Goal: Task Accomplishment & Management: Manage account settings

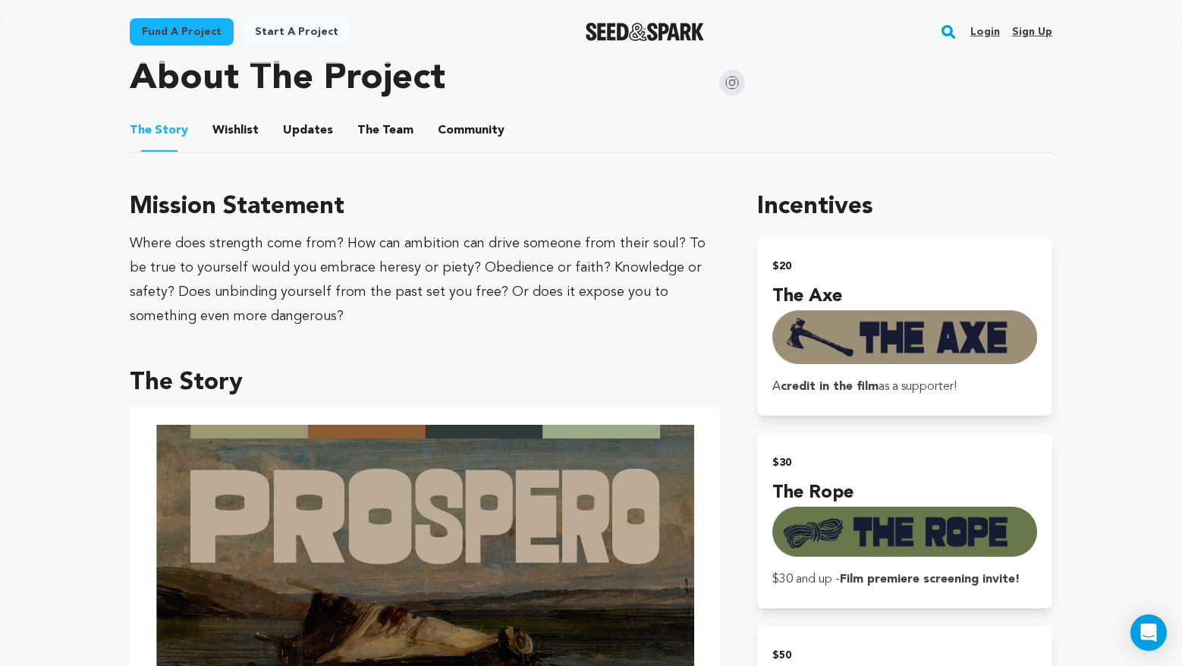
scroll to position [789, 0]
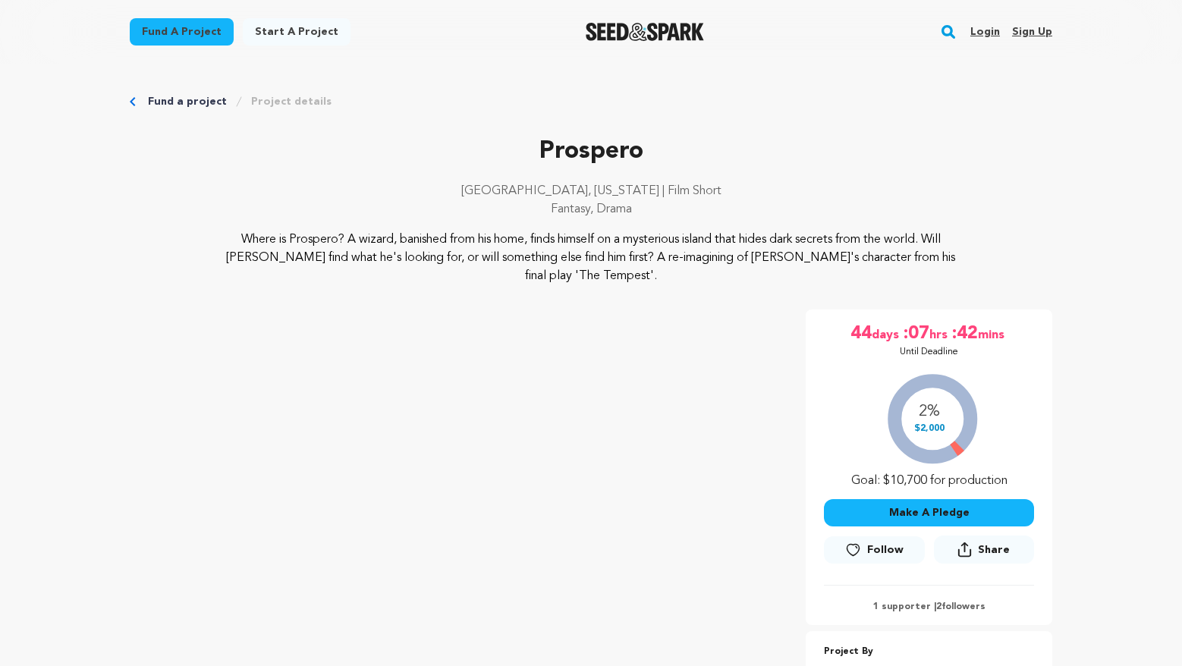
scroll to position [789, 0]
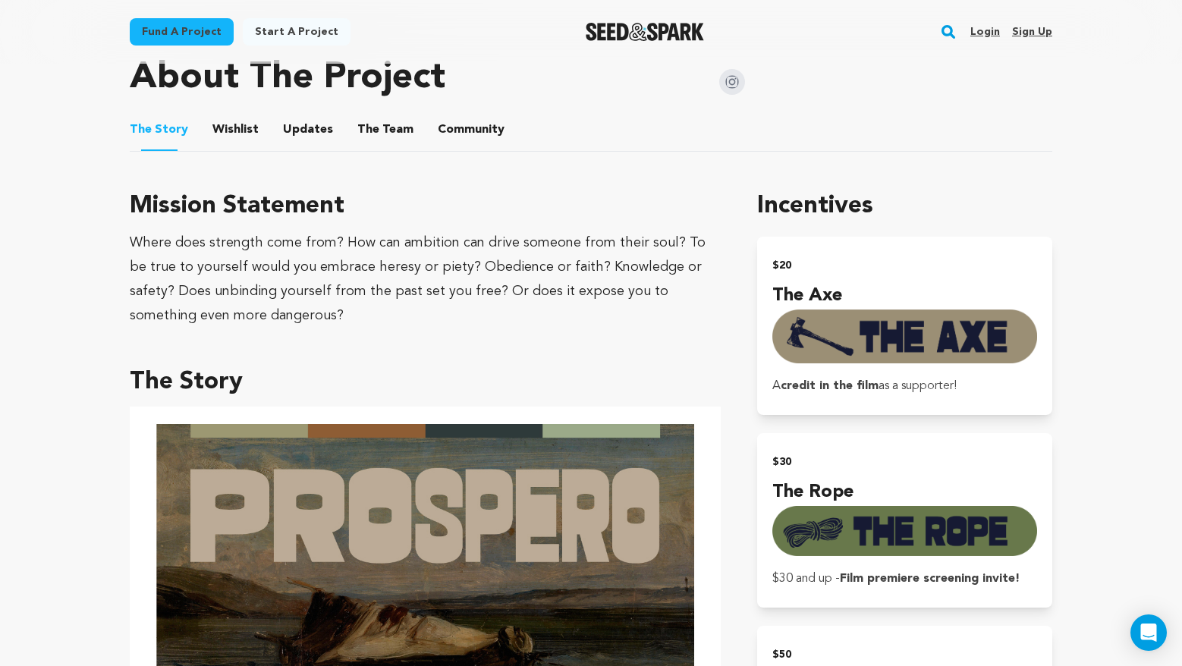
click at [364, 265] on div "Where does strength come from? How can ambition can drive someone from their so…" at bounding box center [425, 279] width 591 height 97
click at [992, 20] on link "Login" at bounding box center [985, 32] width 30 height 24
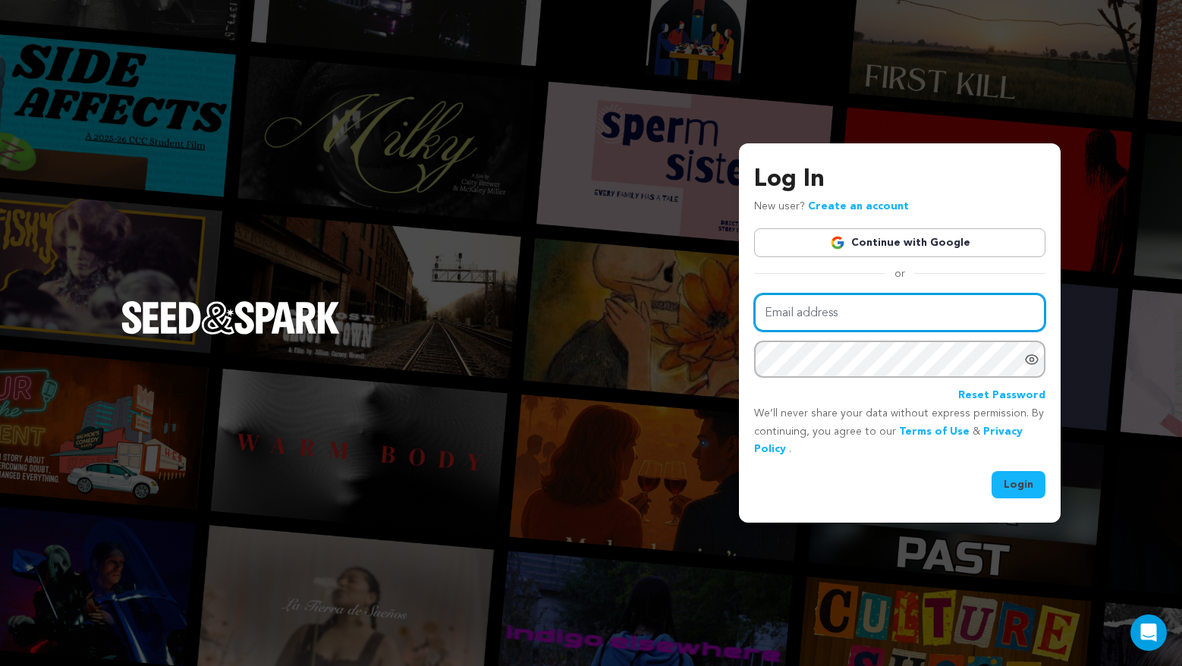
type input "tyler.orsak@gmail.com"
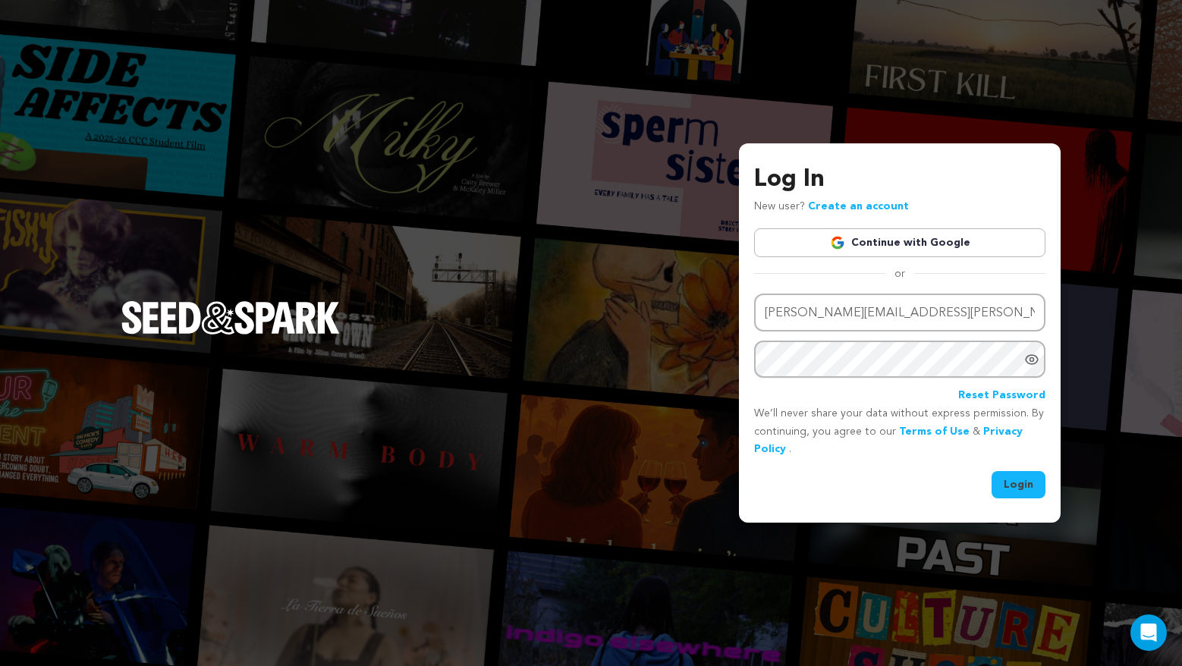
click at [1017, 490] on button "Login" at bounding box center [1019, 484] width 54 height 27
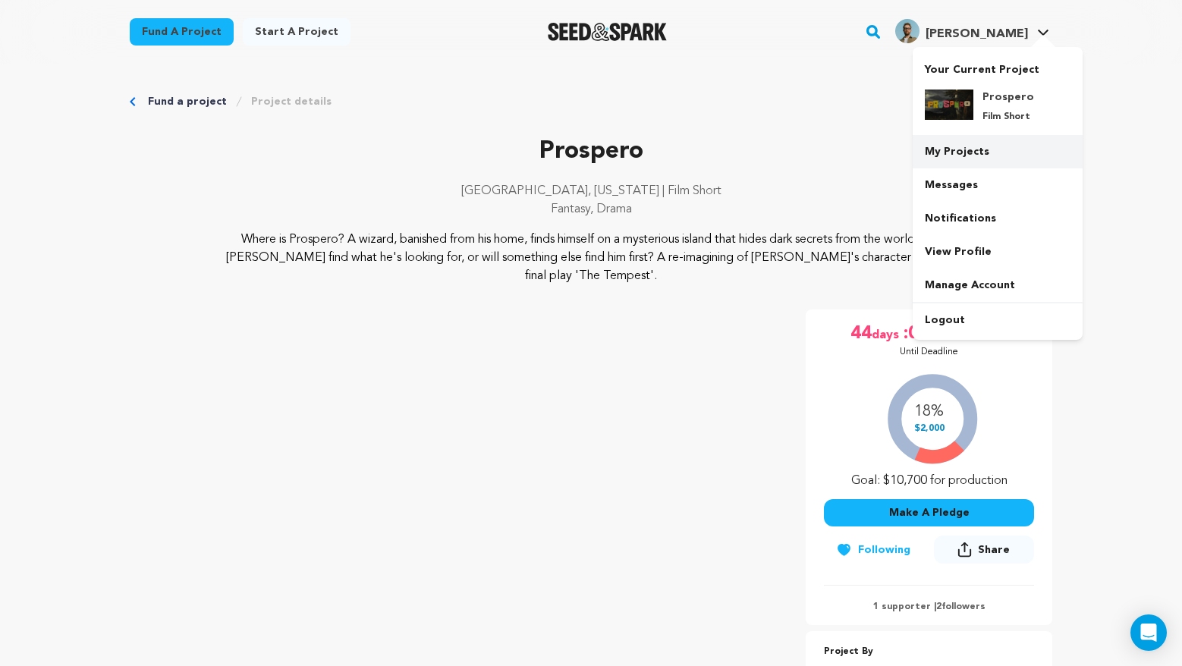
click at [964, 154] on link "My Projects" at bounding box center [998, 151] width 170 height 33
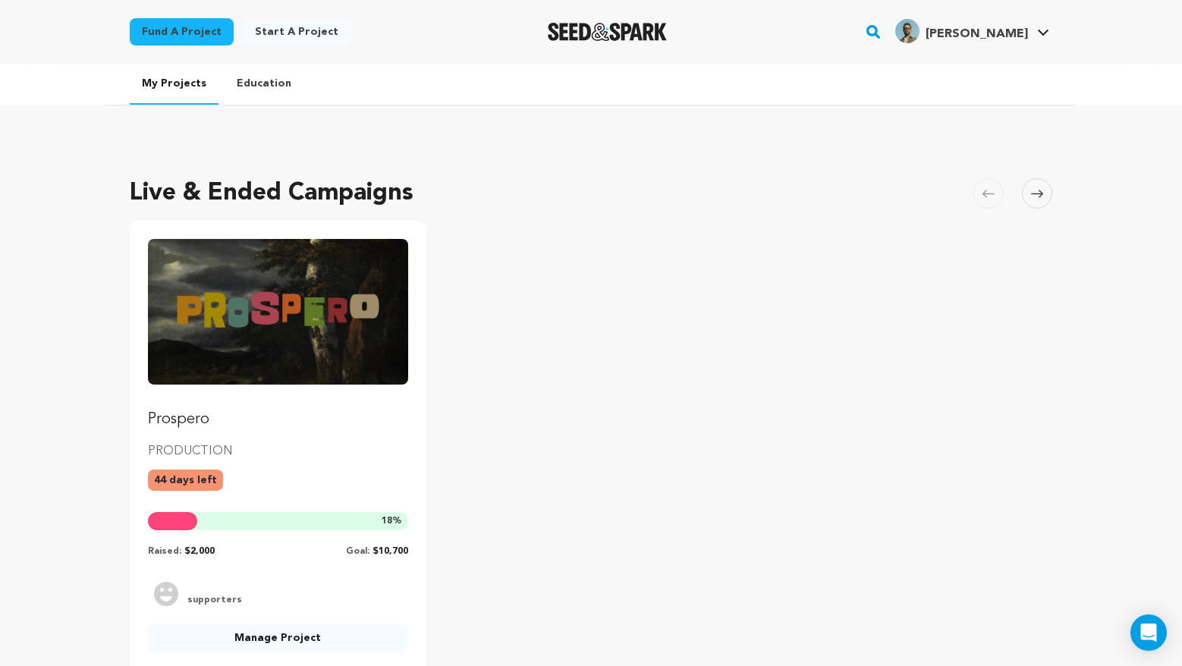
click at [278, 646] on link "Manage Project" at bounding box center [278, 637] width 260 height 27
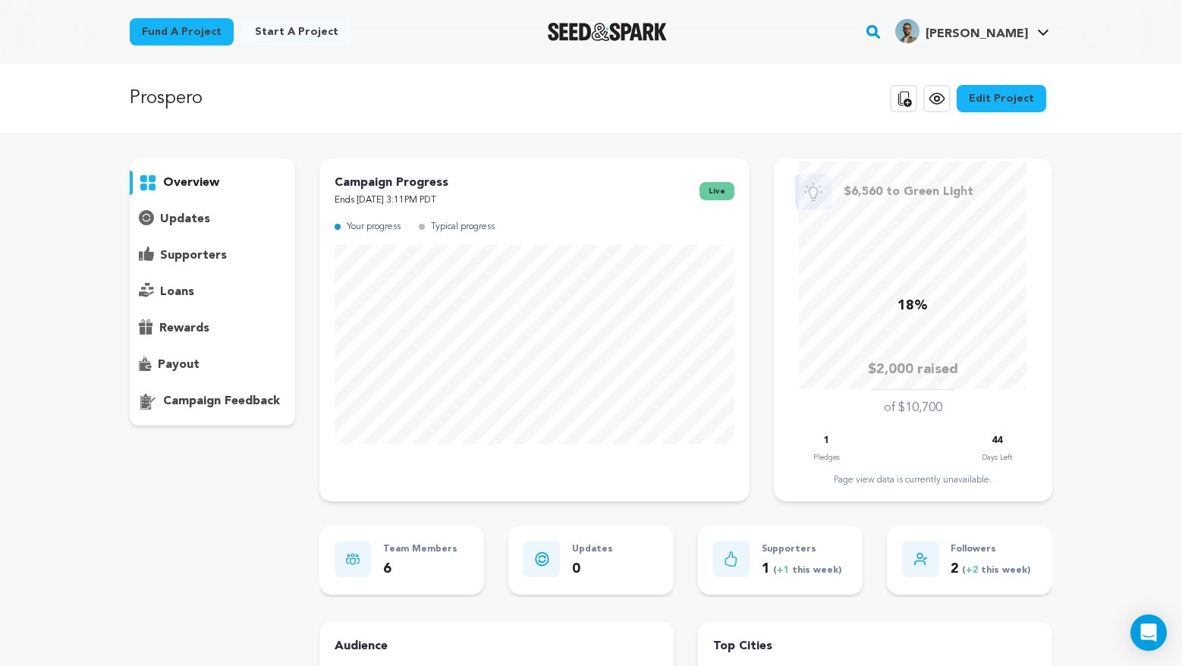
click at [1010, 104] on link "Edit Project" at bounding box center [1002, 98] width 90 height 27
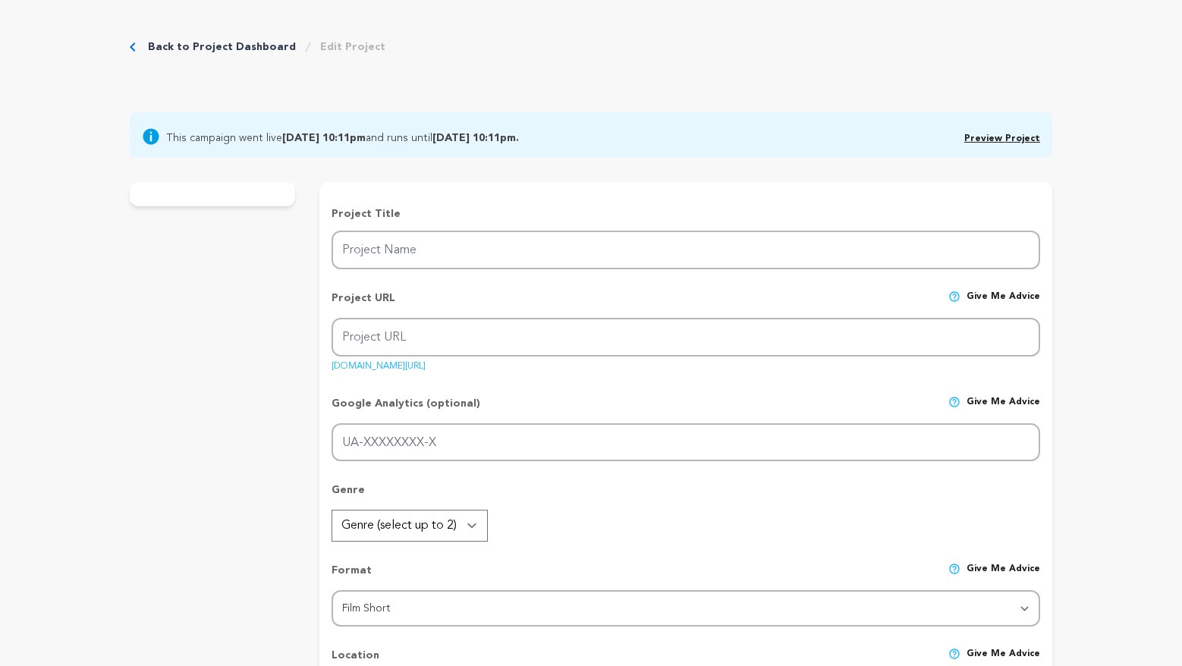
type input "Prospero"
type input "prospero"
type input "An surreal re-imagination of [PERSON_NAME]'s 'The Tempest' and the arrival of P…"
type textarea "Where is Prospero? A wizard, banished from his home, finds himself on a mysteri…"
type textarea "Where does strength come from? How can ambition can drive someone from their so…"
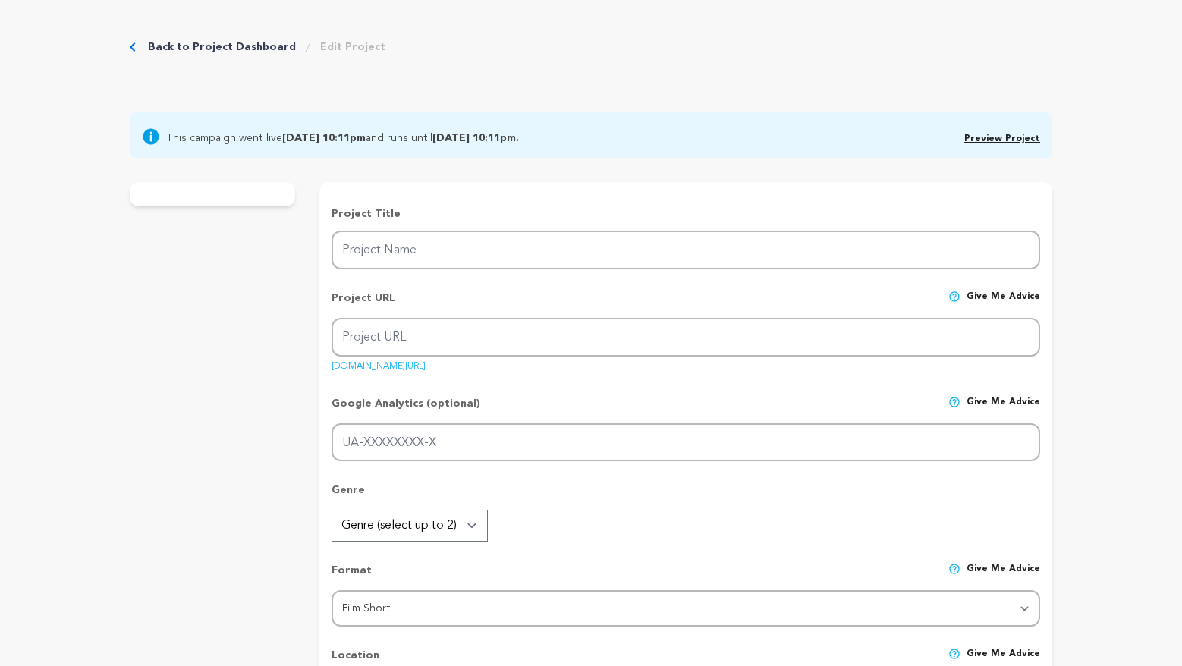
radio input "true"
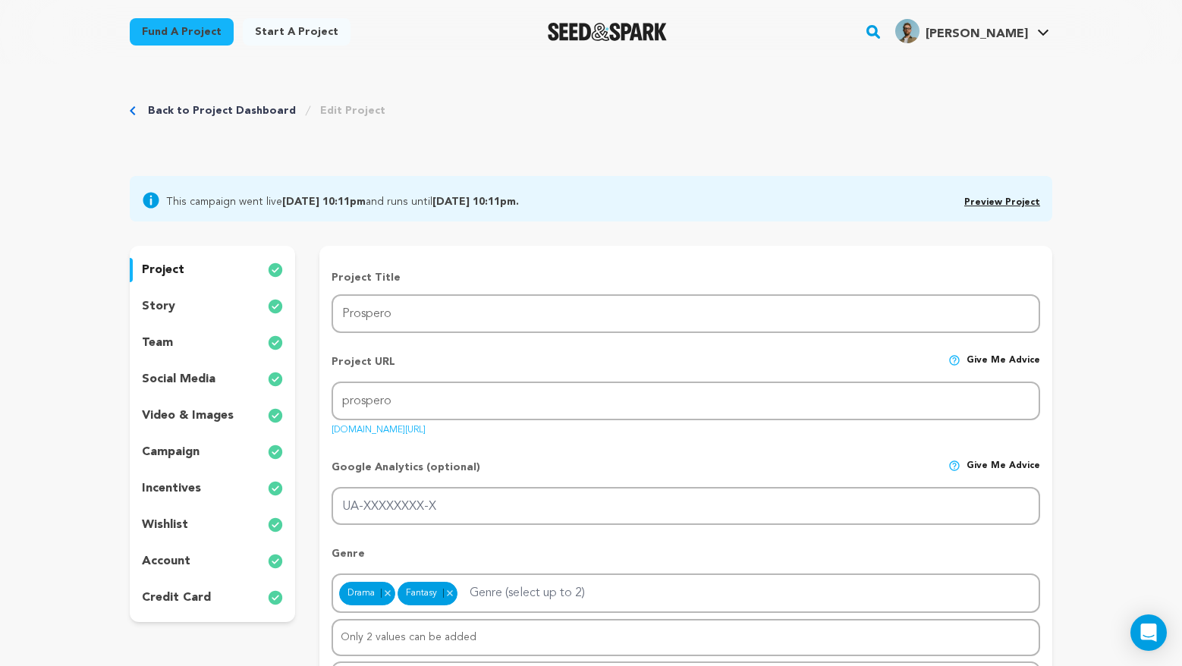
click at [197, 264] on div "project" at bounding box center [212, 270] width 165 height 24
click at [219, 272] on div "project" at bounding box center [212, 270] width 165 height 24
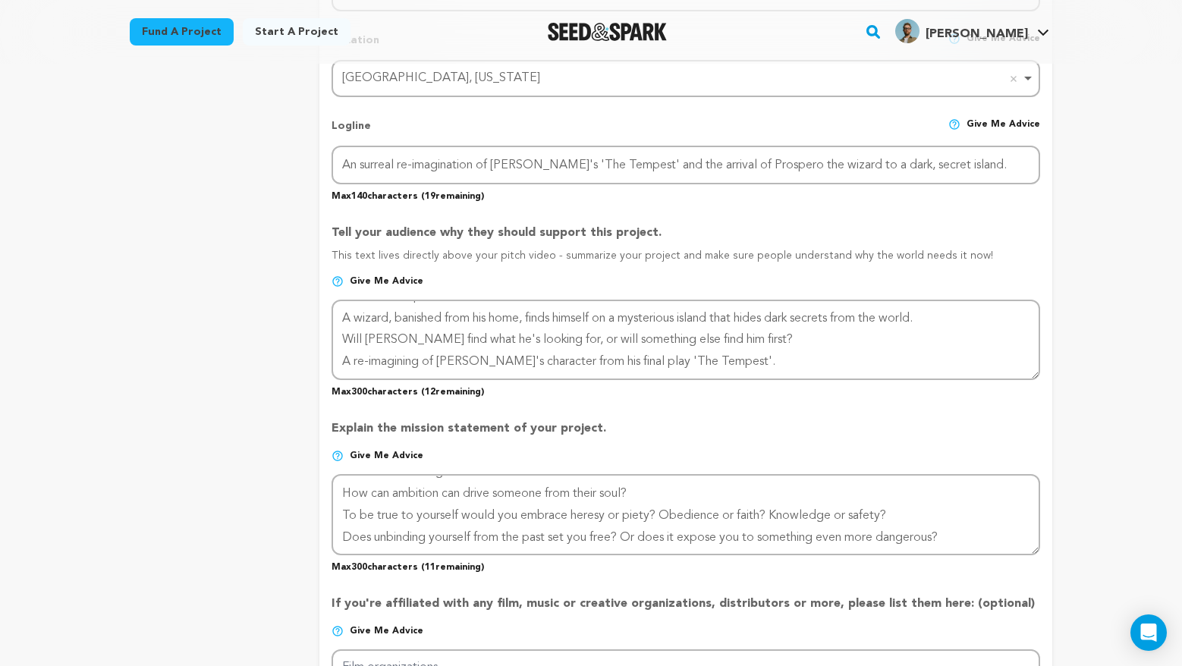
scroll to position [21, 0]
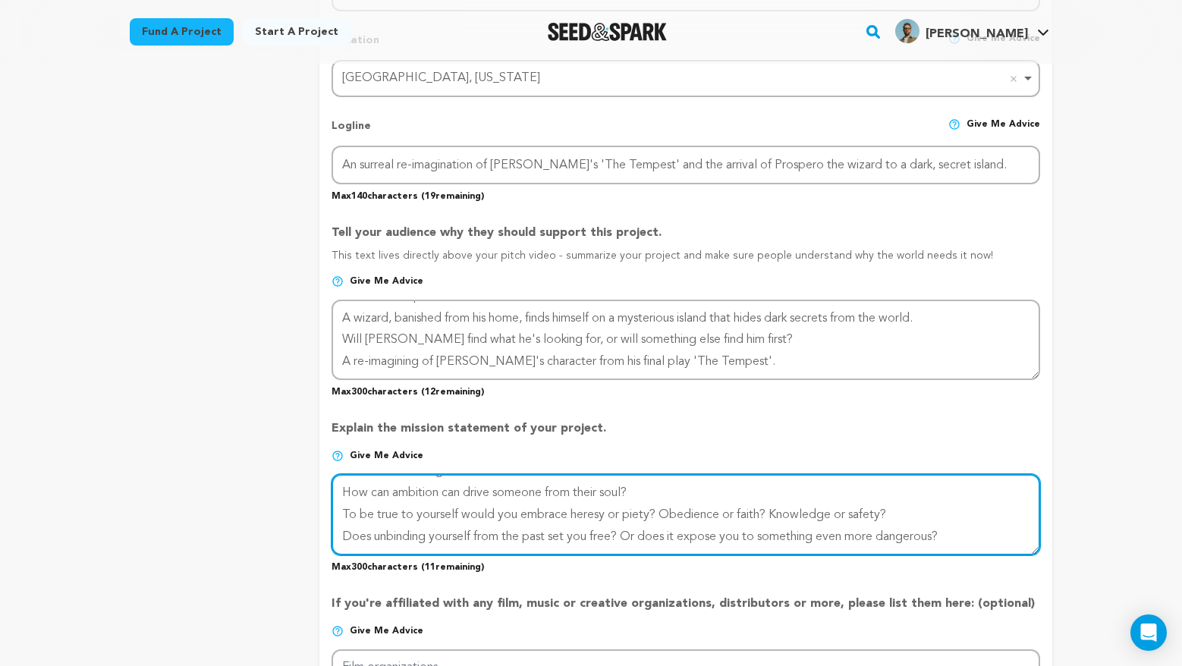
drag, startPoint x: 627, startPoint y: 490, endPoint x: 549, endPoint y: 494, distance: 79.0
click at [549, 494] on textarea at bounding box center [686, 514] width 709 height 80
drag, startPoint x: 768, startPoint y: 511, endPoint x: 573, endPoint y: 511, distance: 195.0
click at [573, 511] on textarea at bounding box center [686, 514] width 709 height 80
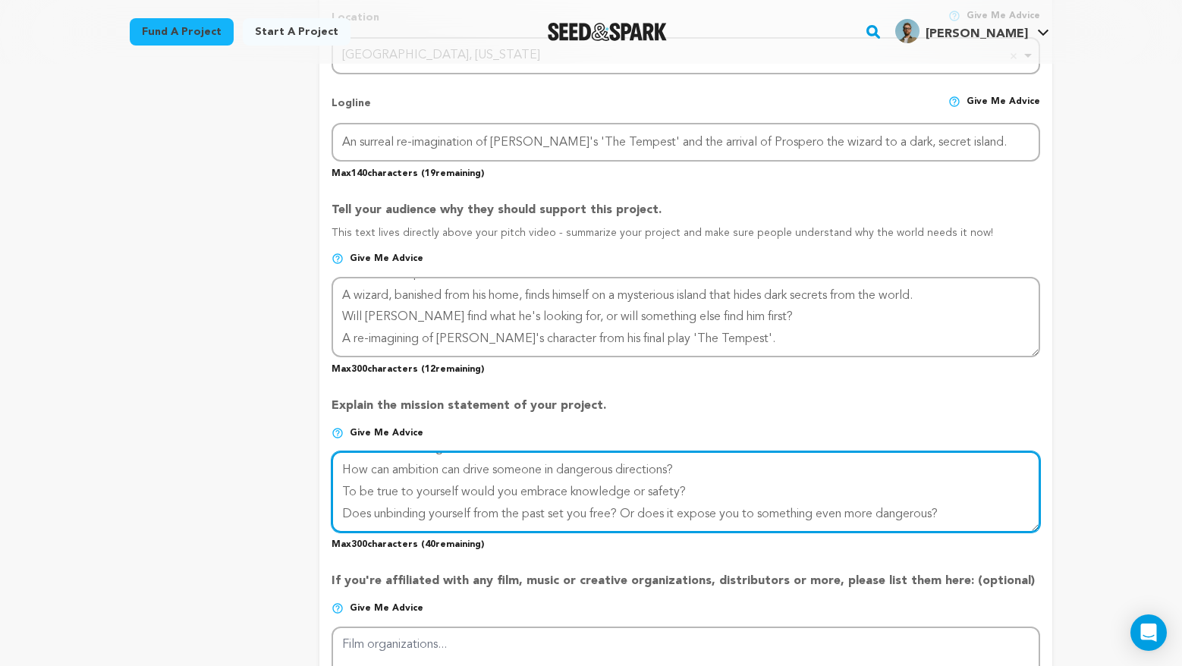
scroll to position [728, 0]
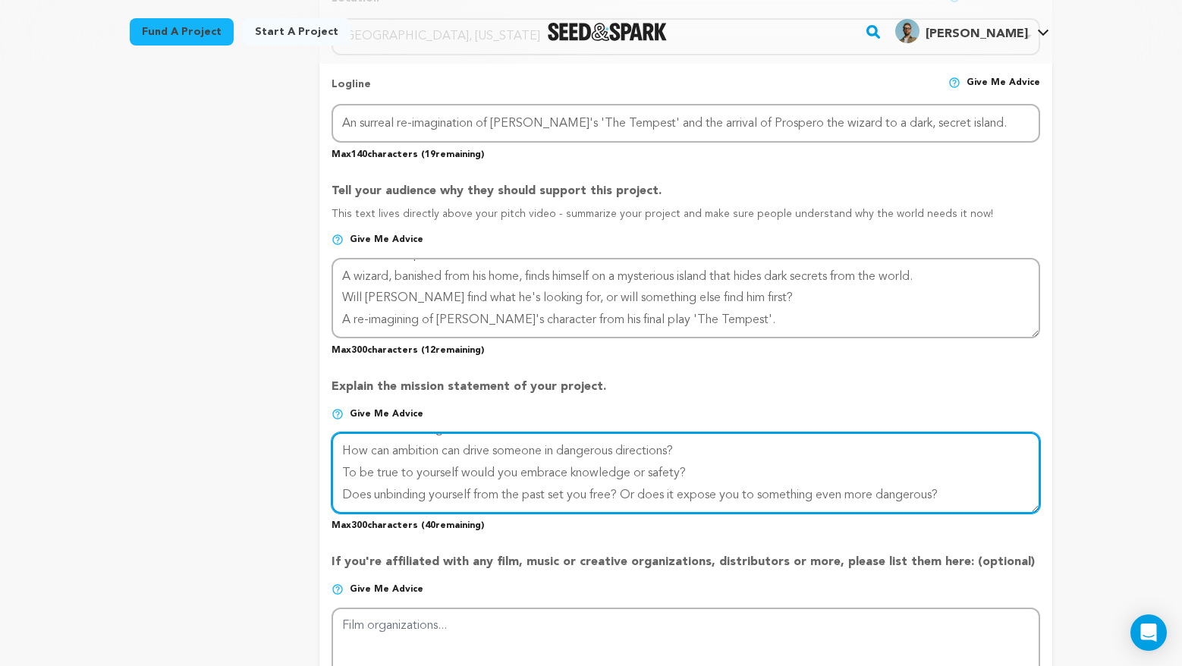
drag, startPoint x: 960, startPoint y: 494, endPoint x: 266, endPoint y: 488, distance: 693.5
click at [266, 488] on div "project story team social media video & images campaign incentives wishlist" at bounding box center [591, 302] width 923 height 1571
drag, startPoint x: 674, startPoint y: 492, endPoint x: 778, endPoint y: 492, distance: 103.9
click at [778, 492] on textarea at bounding box center [686, 472] width 709 height 80
click at [599, 492] on textarea at bounding box center [686, 472] width 709 height 80
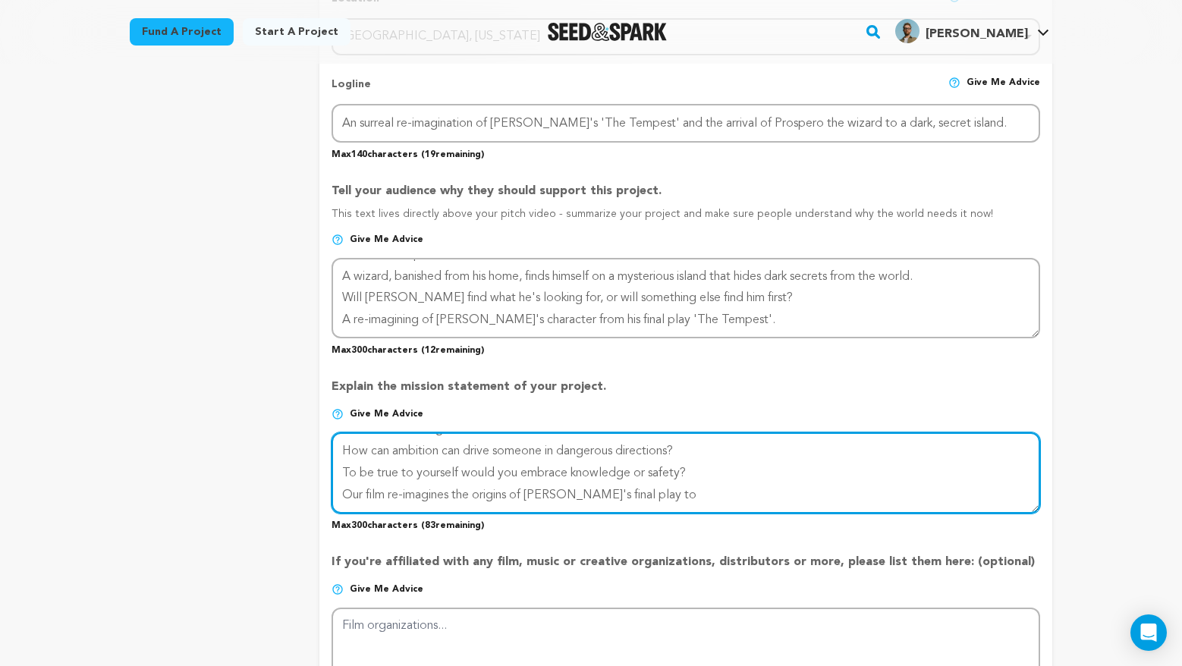
click at [692, 490] on textarea at bounding box center [686, 472] width 709 height 80
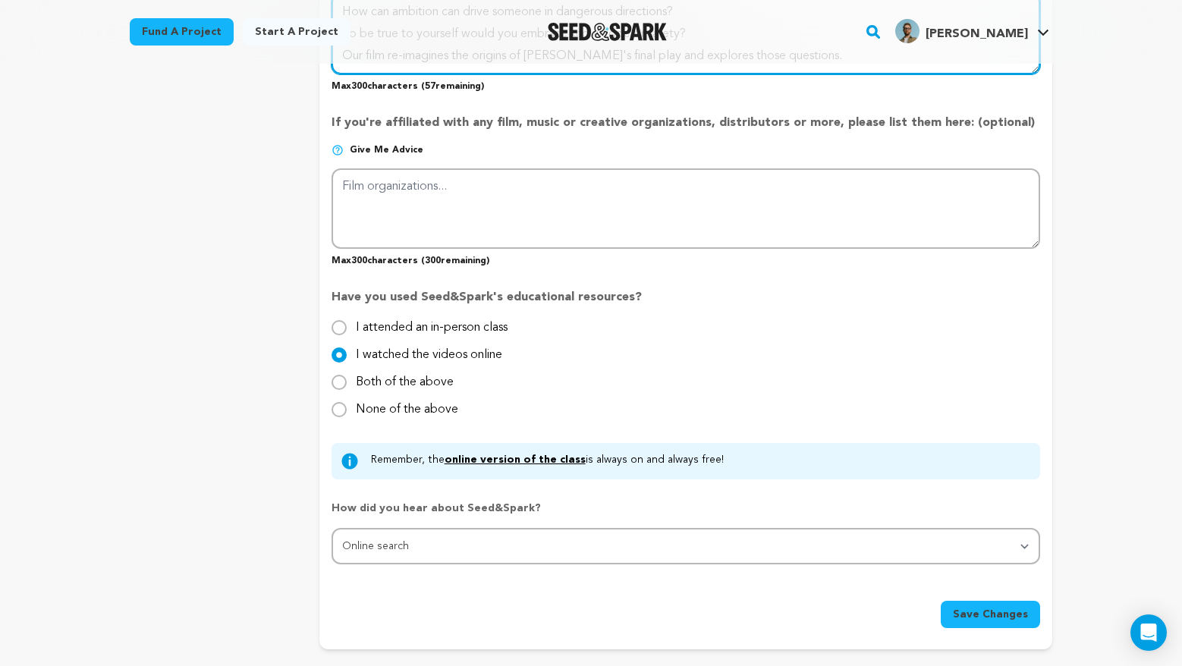
scroll to position [1168, 0]
type textarea "Where does strength come from? How can ambition can drive someone in dangerous …"
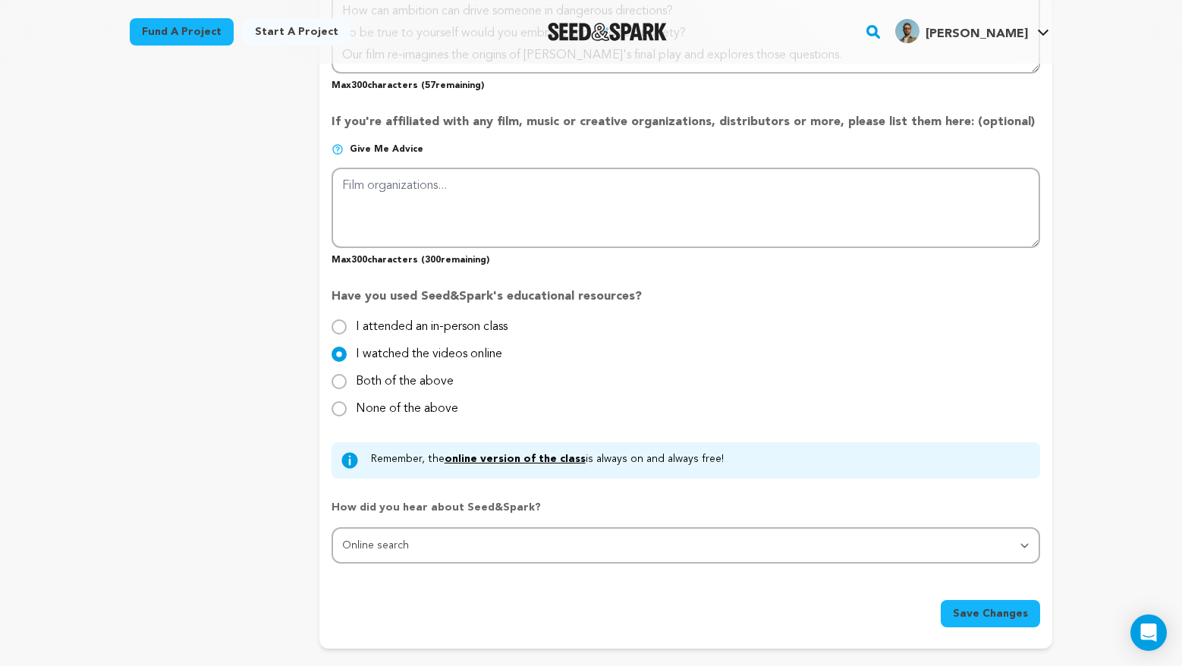
click at [1012, 612] on span "Save Changes" at bounding box center [990, 613] width 75 height 15
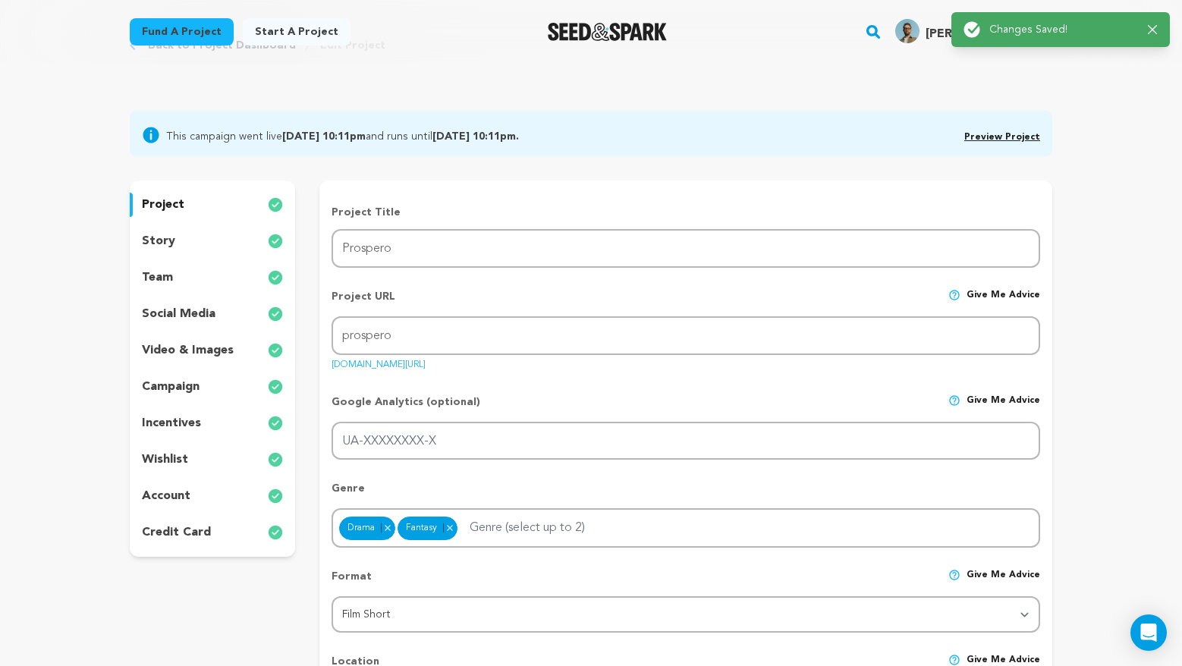
scroll to position [0, 0]
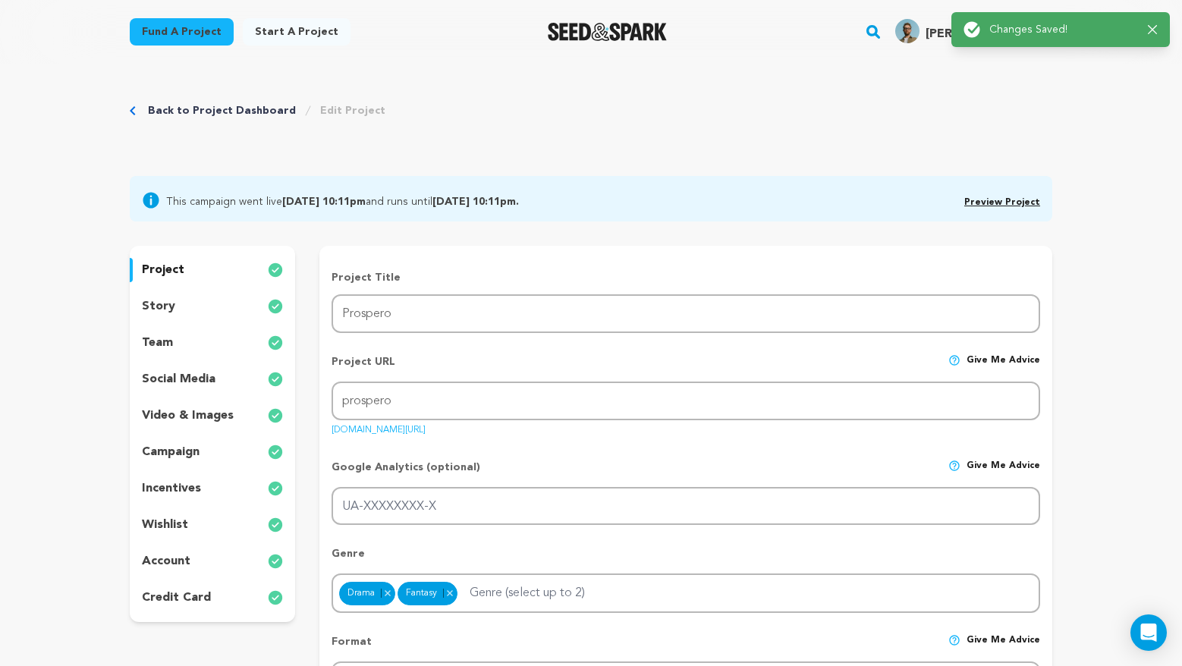
click at [179, 307] on div "story" at bounding box center [212, 306] width 165 height 24
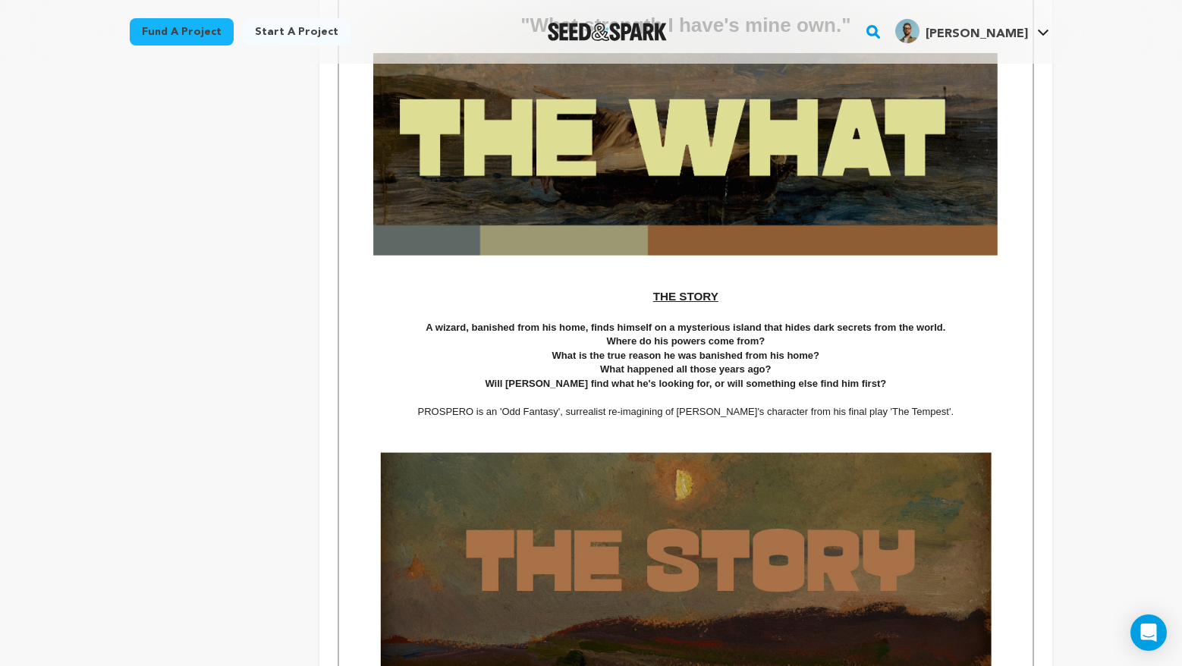
scroll to position [852, 0]
